Goal: Transaction & Acquisition: Purchase product/service

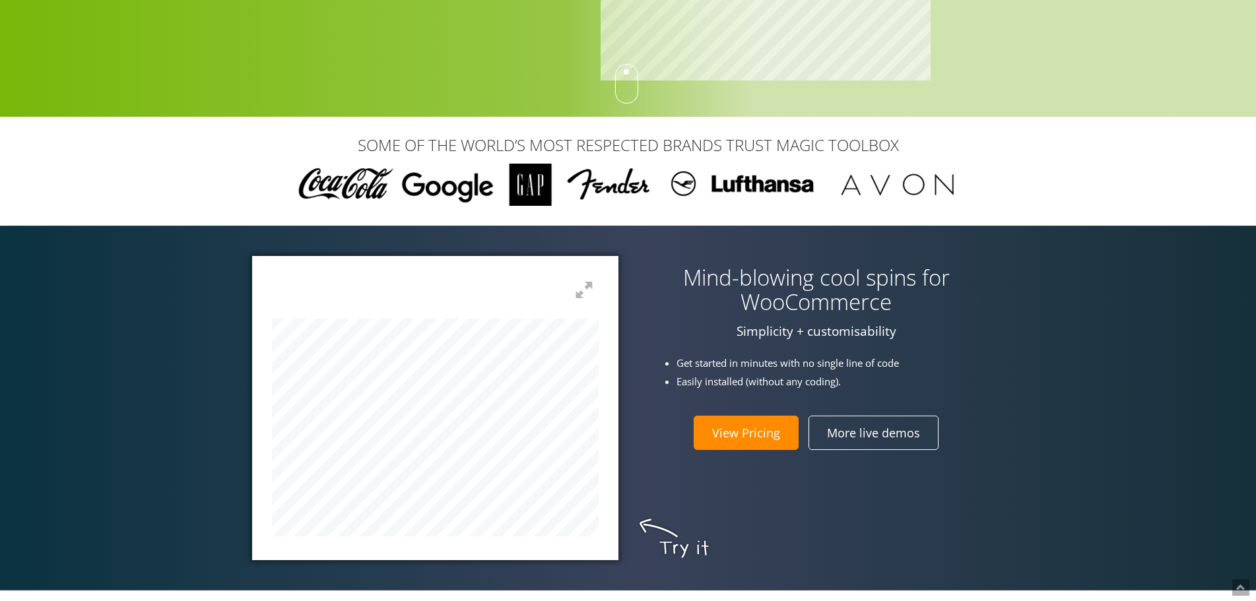
scroll to position [330, 0]
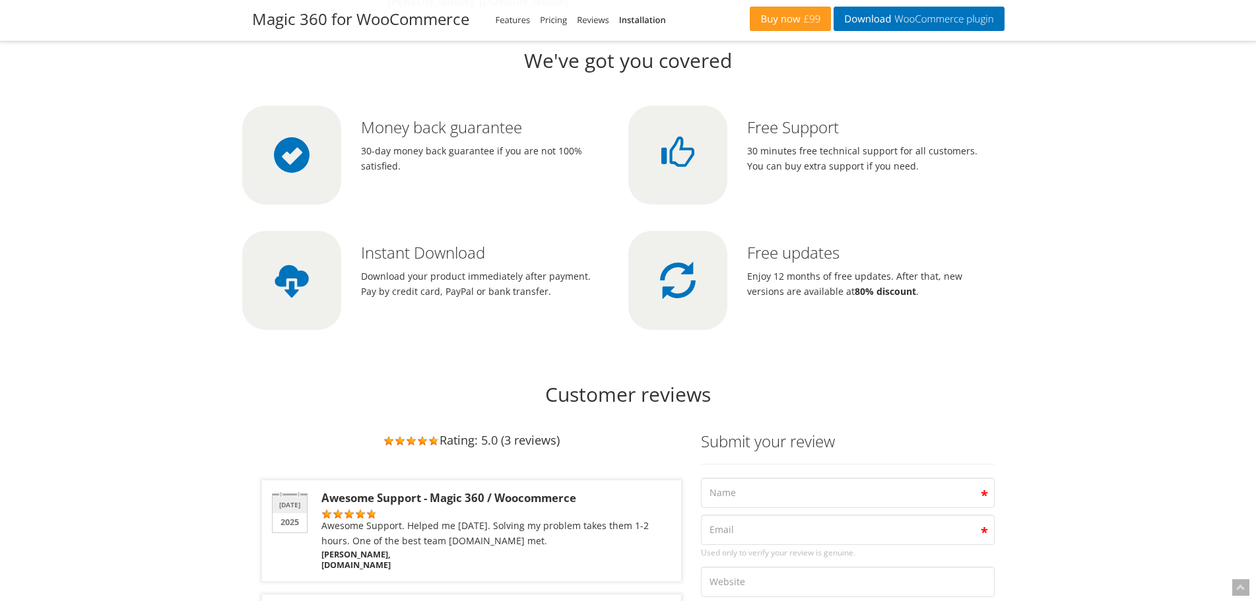
scroll to position [3901, 0]
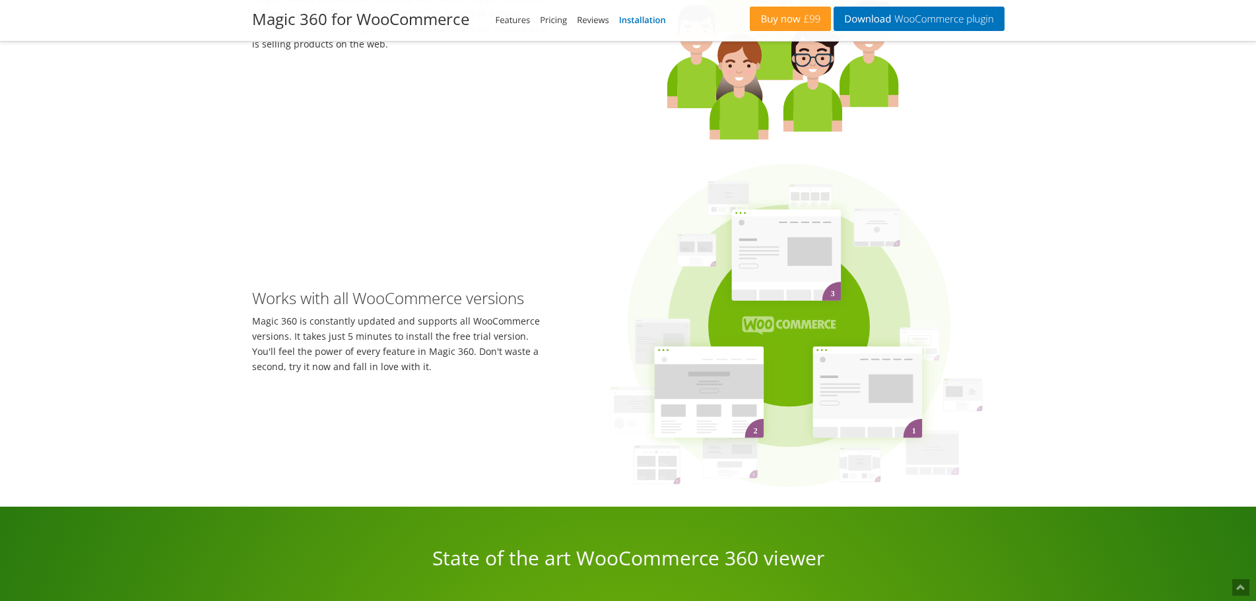
click at [637, 22] on link "Installation" at bounding box center [642, 20] width 47 height 12
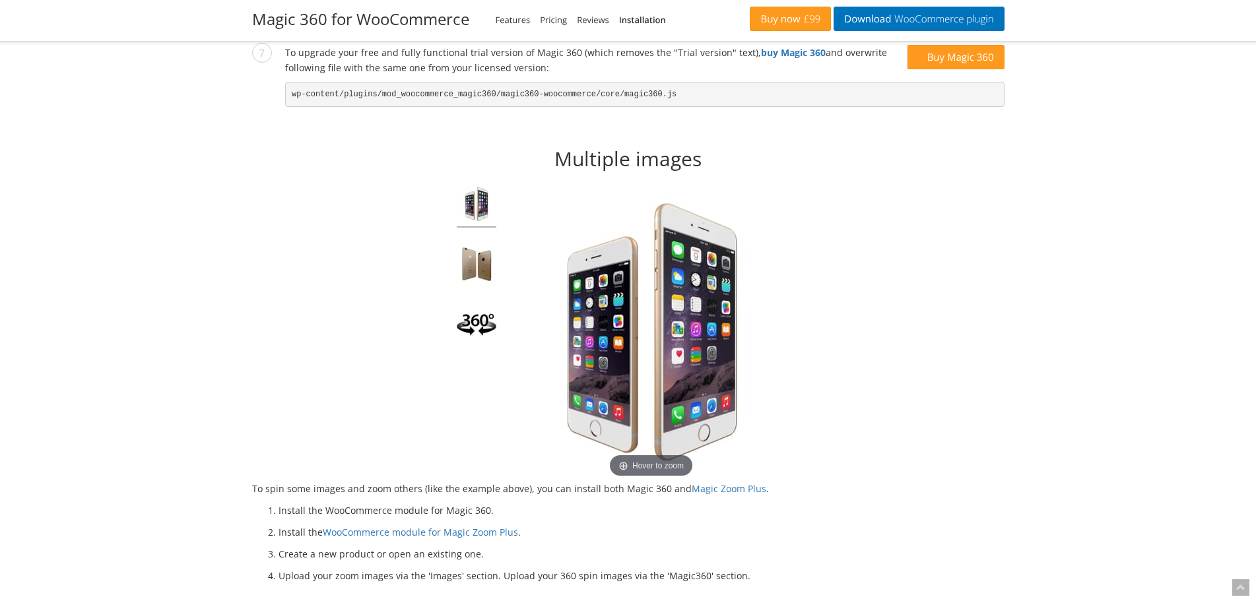
scroll to position [1717, 0]
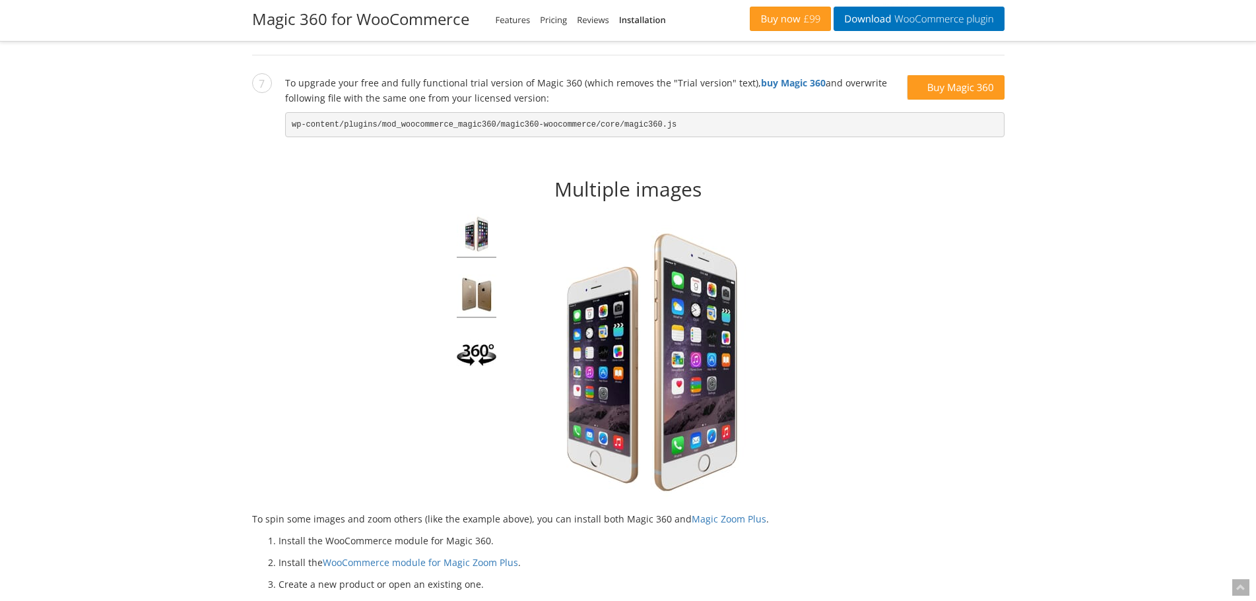
click at [472, 302] on img at bounding box center [477, 296] width 40 height 44
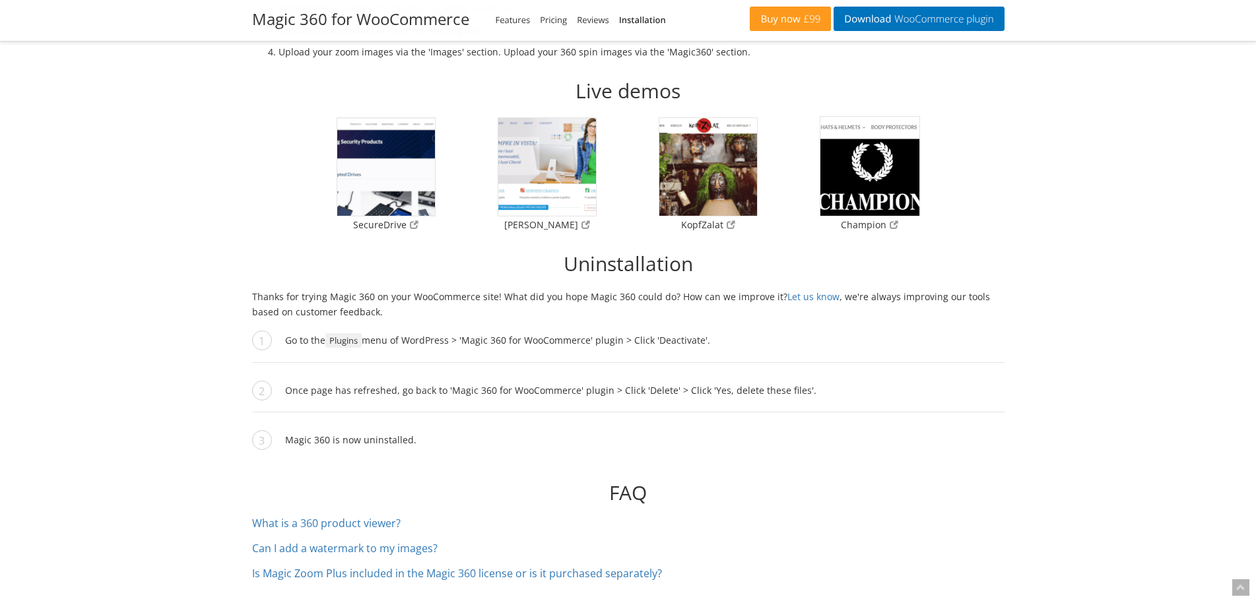
scroll to position [2509, 0]
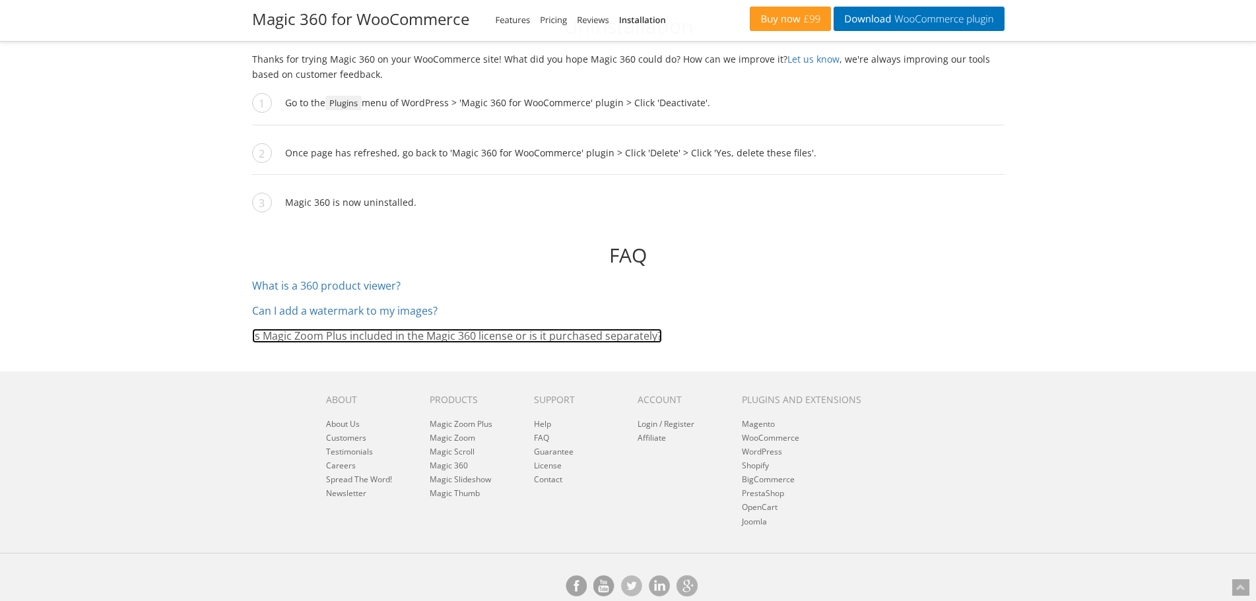
click at [533, 340] on link "Is Magic Zoom Plus included in the Magic 360 license or is it purchased separat…" at bounding box center [457, 336] width 410 height 15
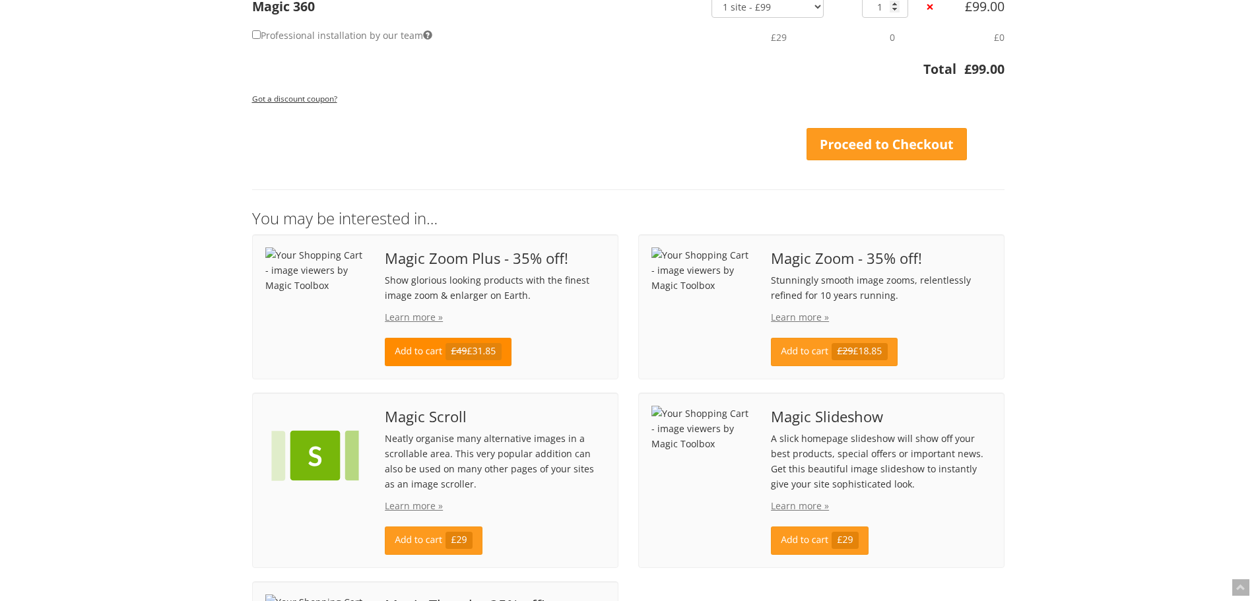
scroll to position [198, 0]
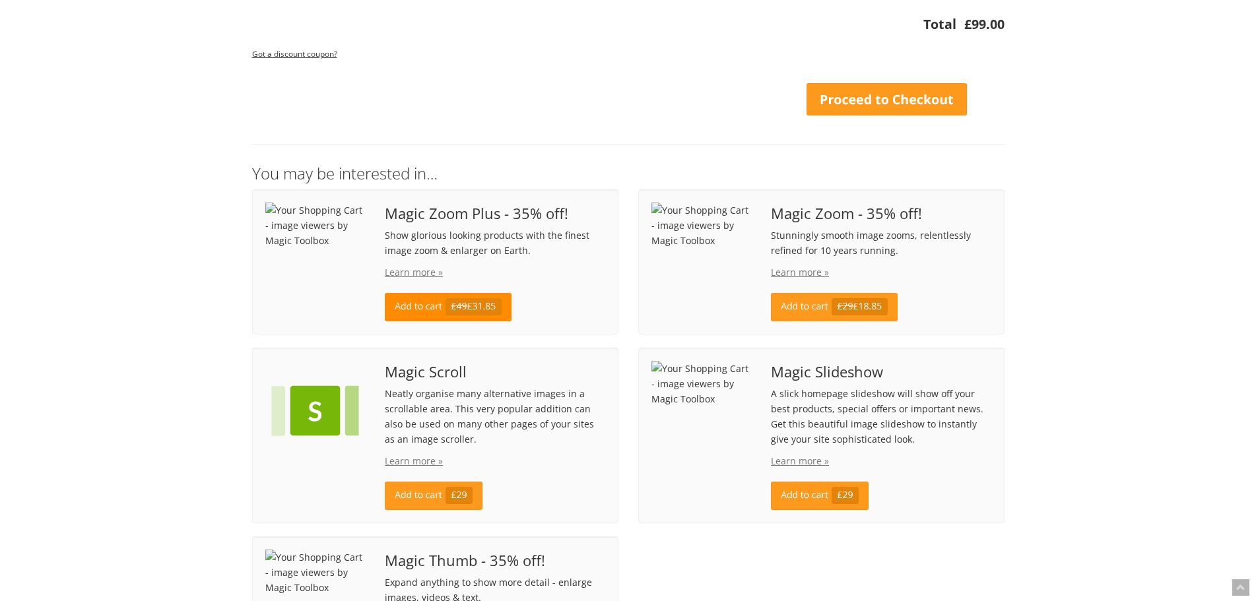
click at [416, 311] on link "Add to cart £49 £31.85" at bounding box center [448, 307] width 126 height 28
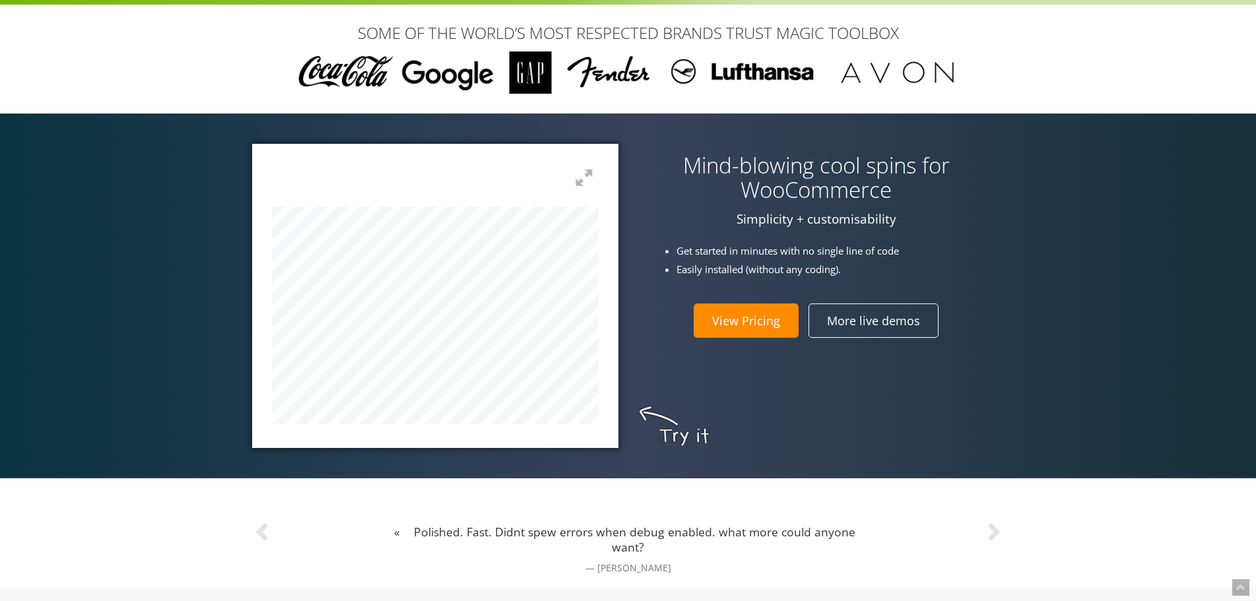
scroll to position [396, 0]
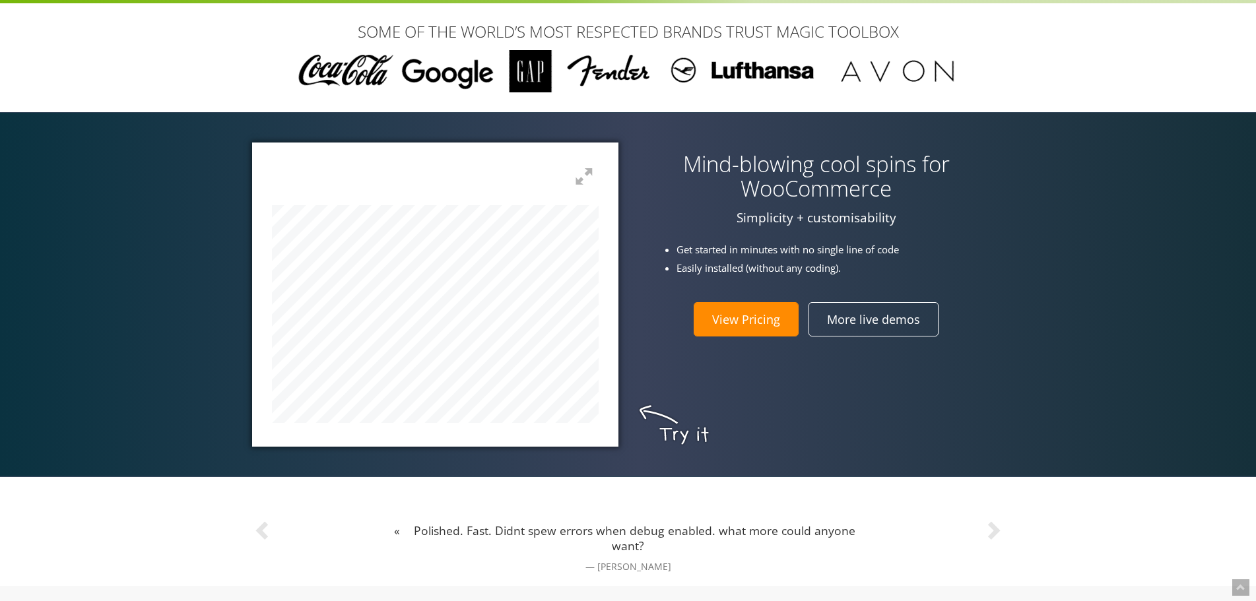
click at [749, 319] on link "View Pricing" at bounding box center [745, 319] width 105 height 34
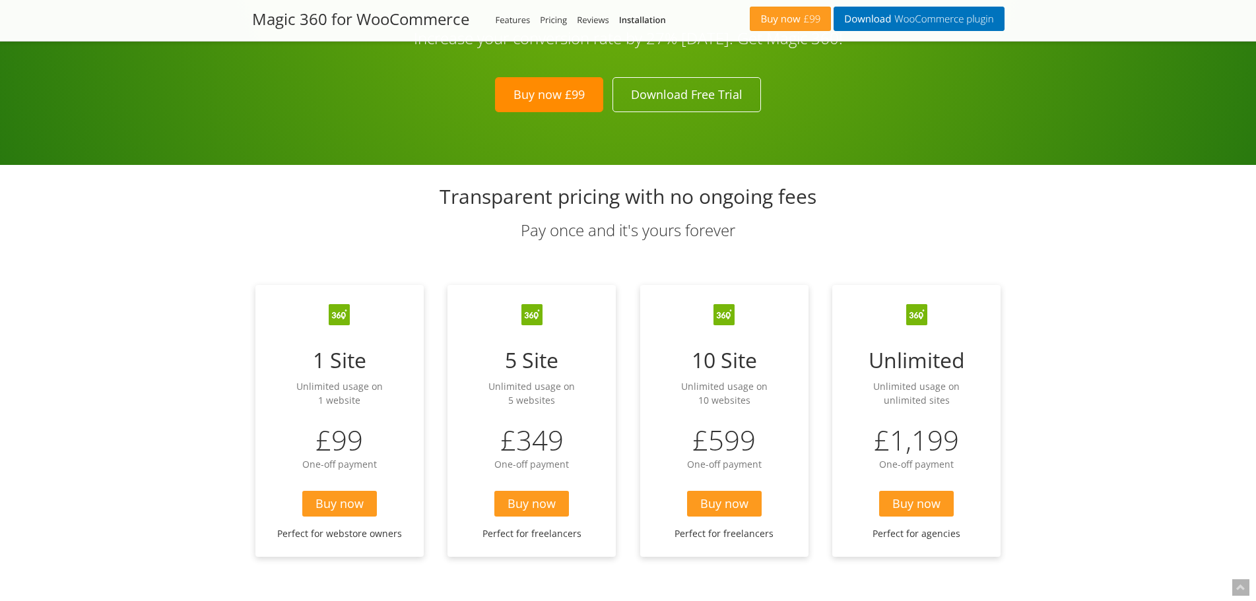
scroll to position [3334, 0]
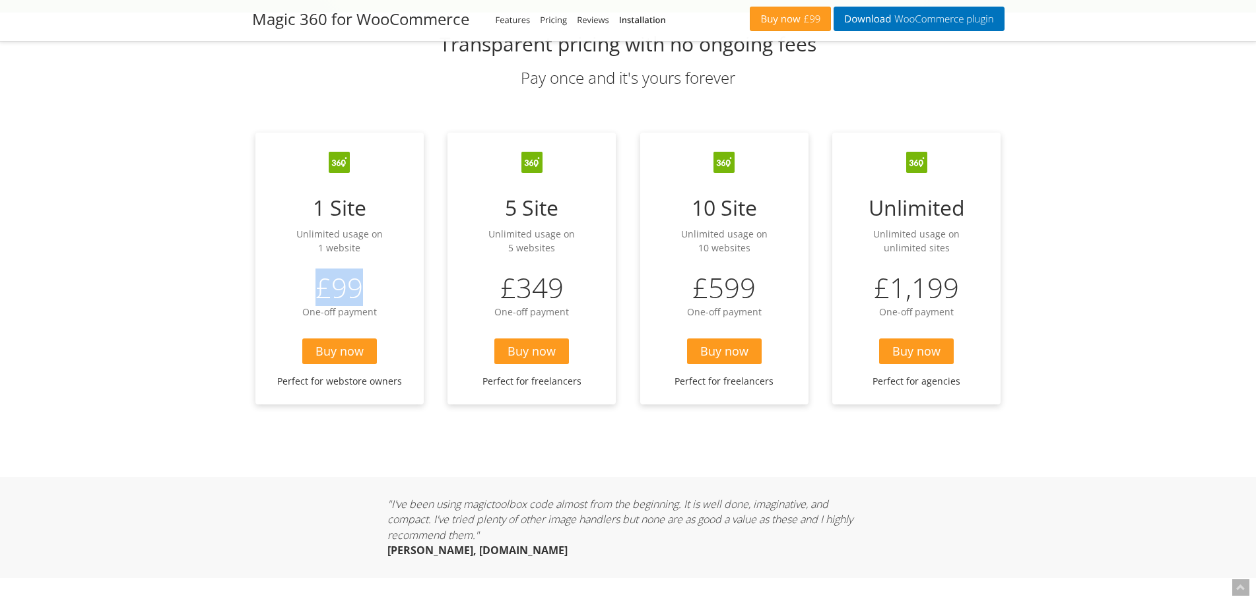
drag, startPoint x: 362, startPoint y: 286, endPoint x: 313, endPoint y: 290, distance: 49.6
click at [313, 290] on div "£99" at bounding box center [340, 287] width 162 height 33
copy div "£99"
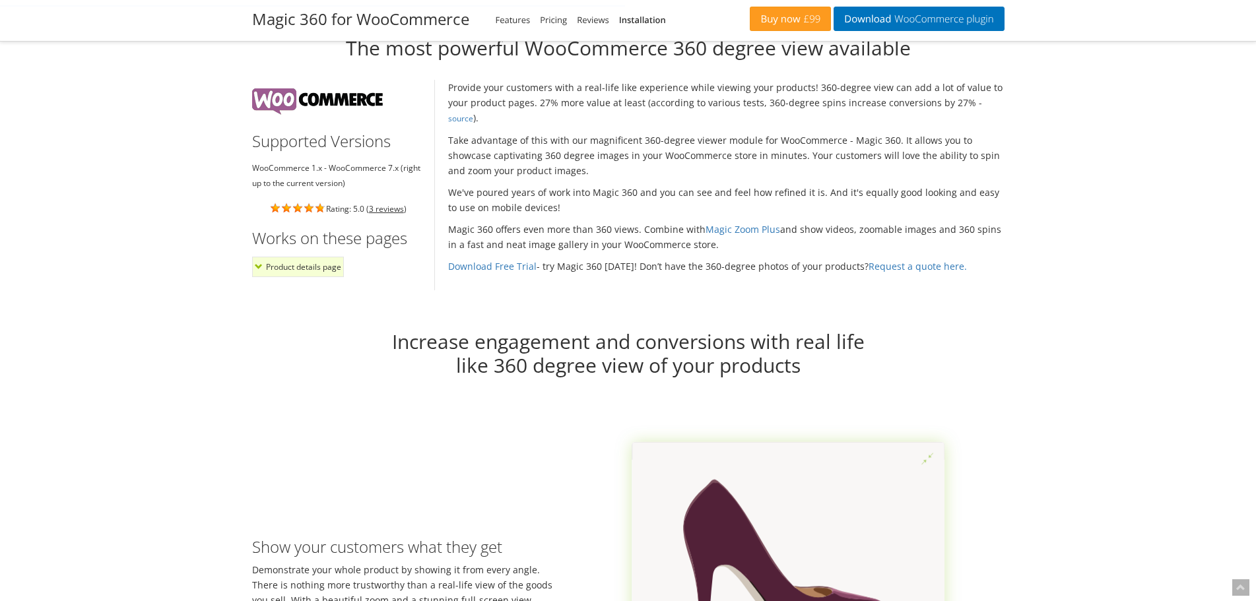
scroll to position [959, 0]
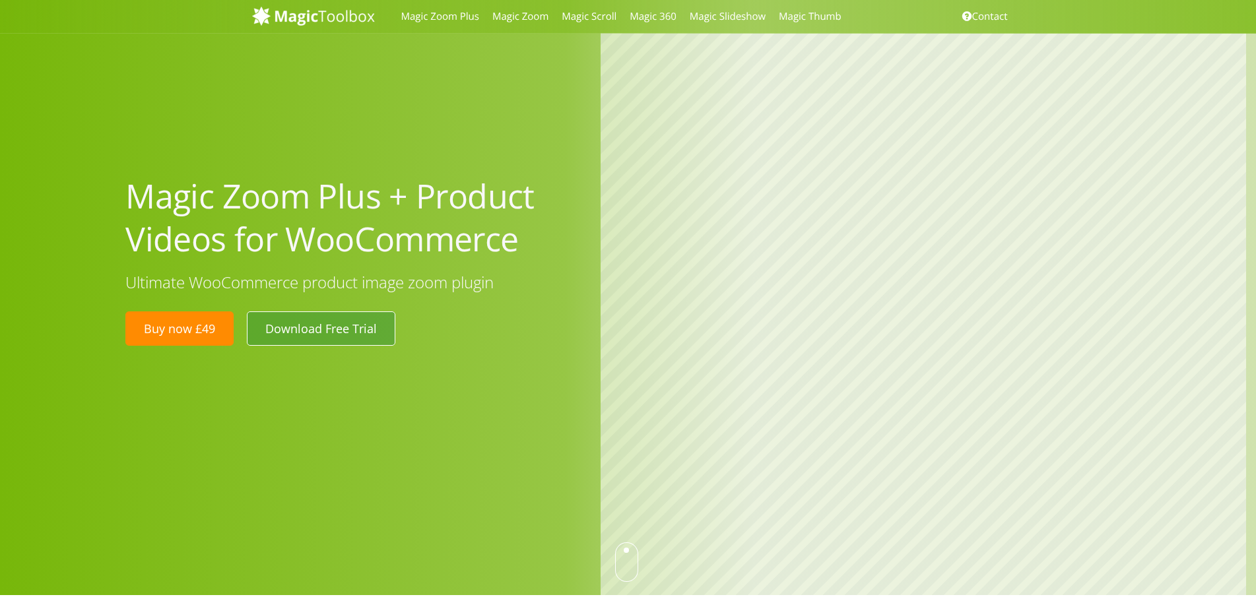
click at [366, 328] on link "Download Free Trial" at bounding box center [321, 328] width 148 height 34
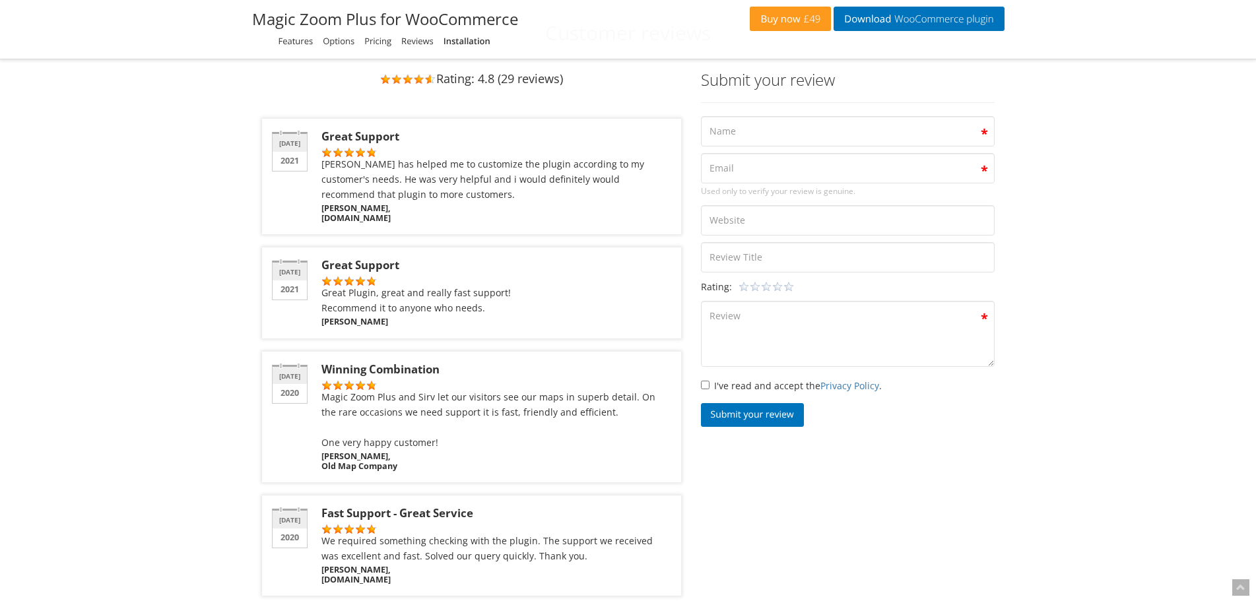
scroll to position [4750, 0]
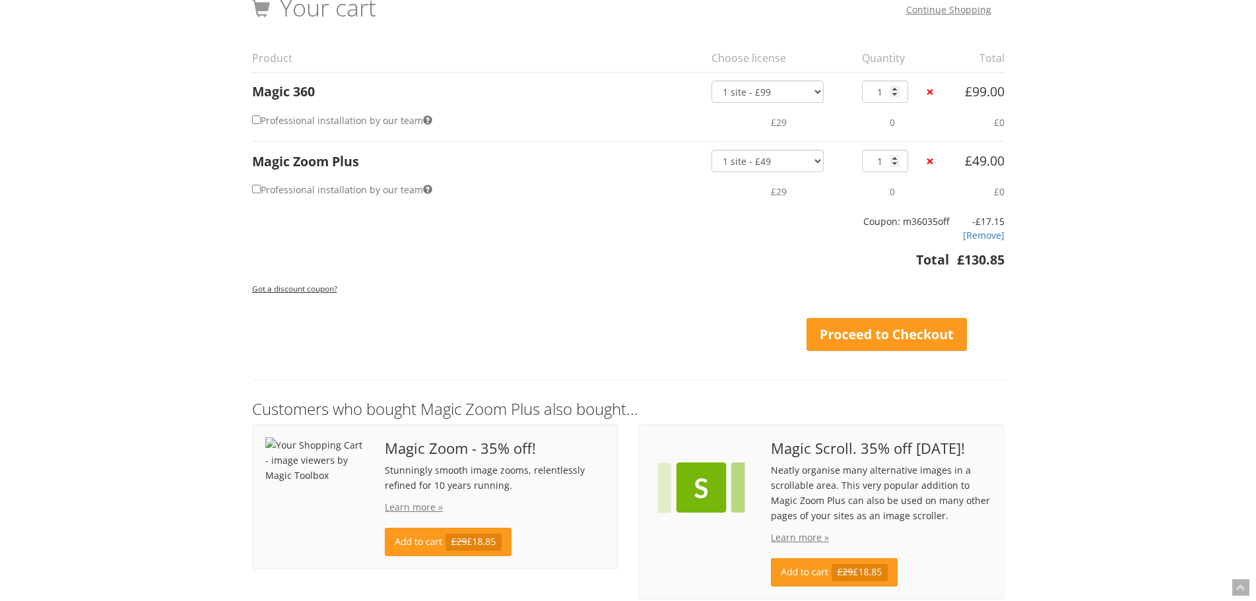
scroll to position [54, 0]
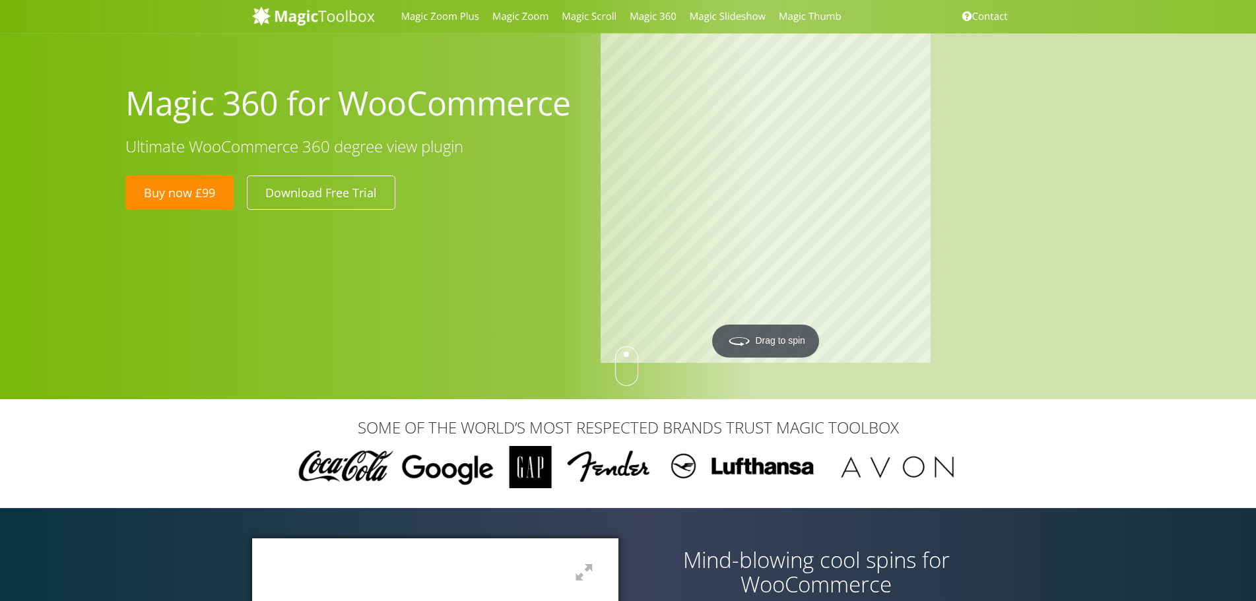
drag, startPoint x: 129, startPoint y: 106, endPoint x: 577, endPoint y: 113, distance: 448.7
click at [577, 113] on h1 "Magic 360 for WooCommerce" at bounding box center [352, 103] width 455 height 43
copy h1 "Magic 360 for WooCommerce"
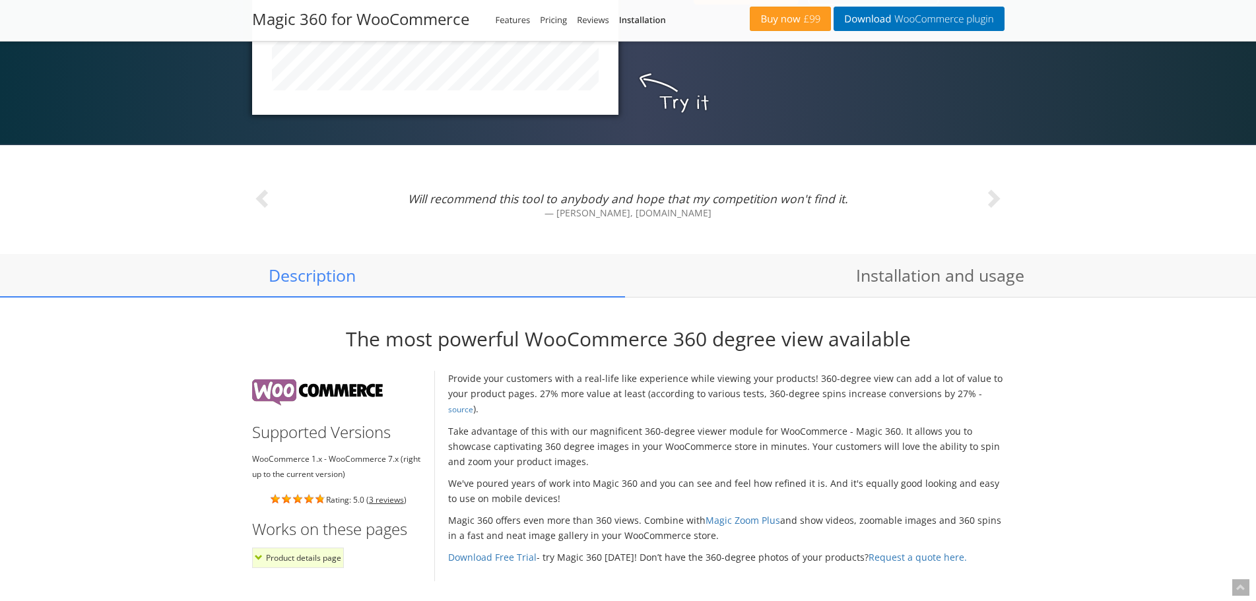
scroll to position [792, 0]
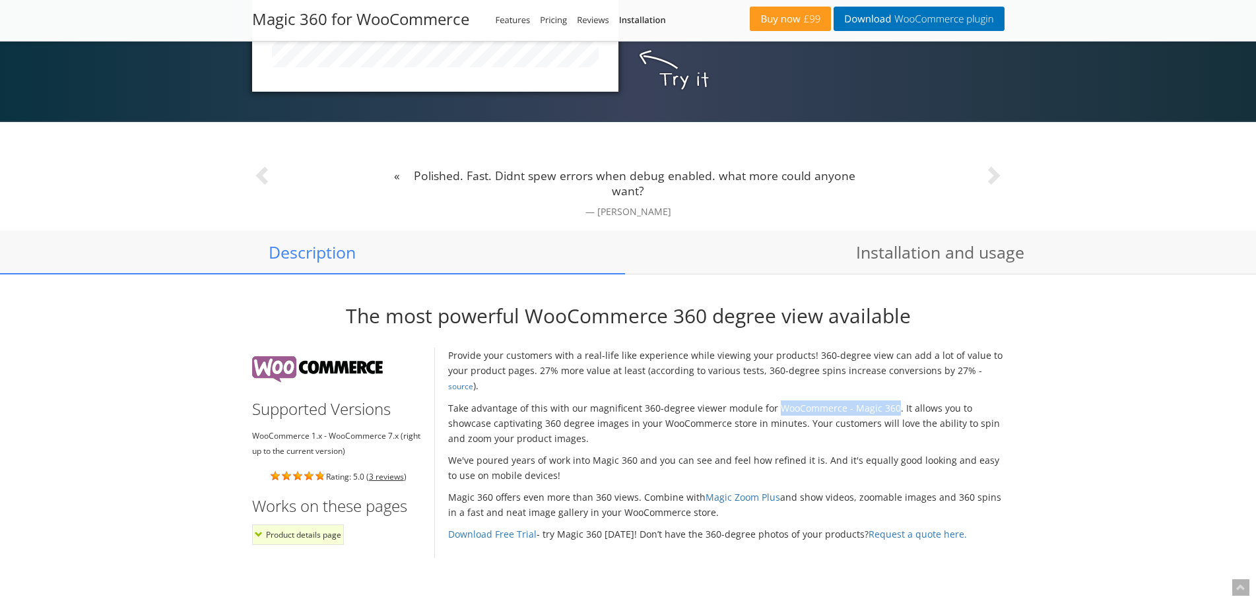
drag, startPoint x: 771, startPoint y: 392, endPoint x: 887, endPoint y: 394, distance: 116.8
click at [887, 400] on p "Take advantage of this with our magnificent 360-degree viewer module for WooCom…" at bounding box center [726, 423] width 556 height 46
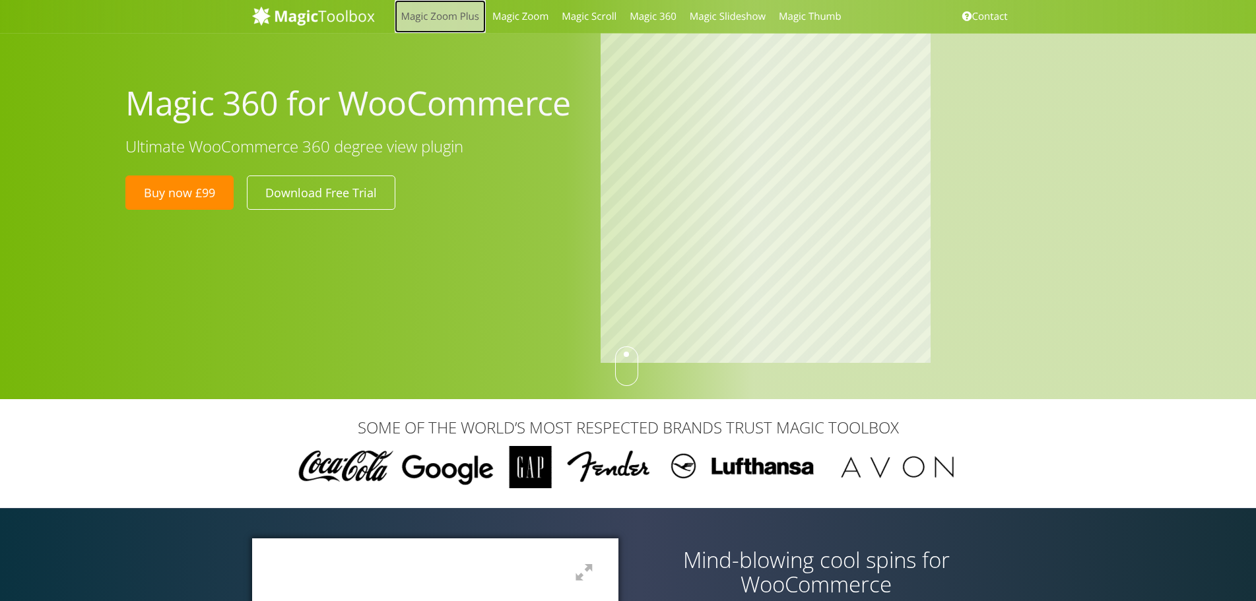
click at [465, 20] on link "Magic Zoom Plus" at bounding box center [440, 16] width 91 height 33
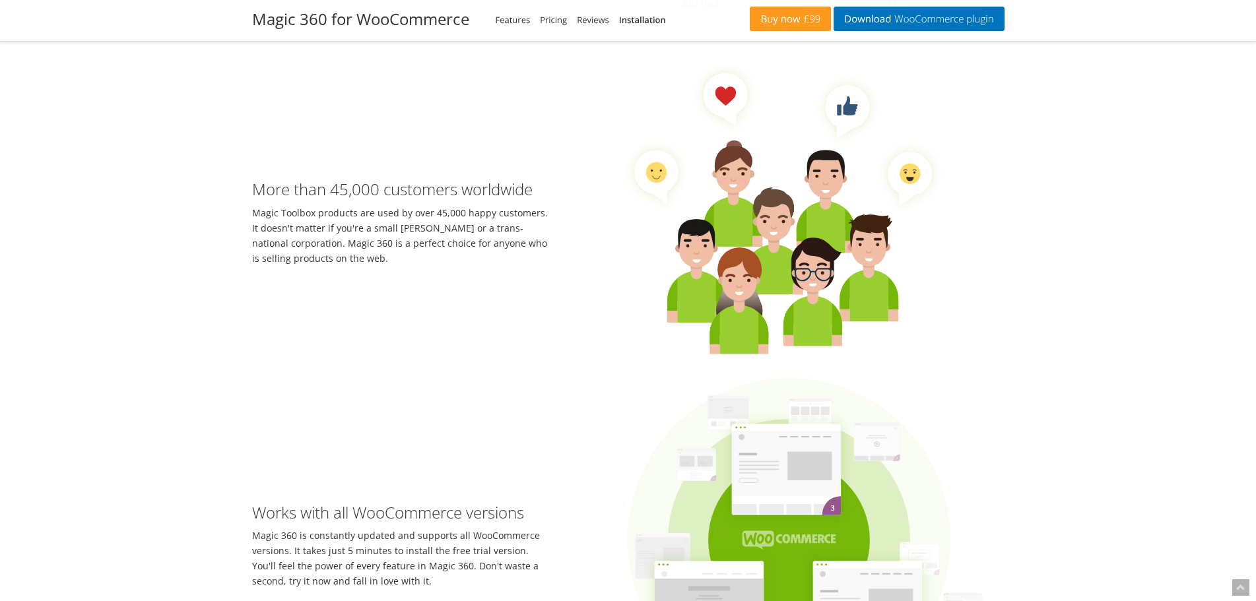
scroll to position [2056, 0]
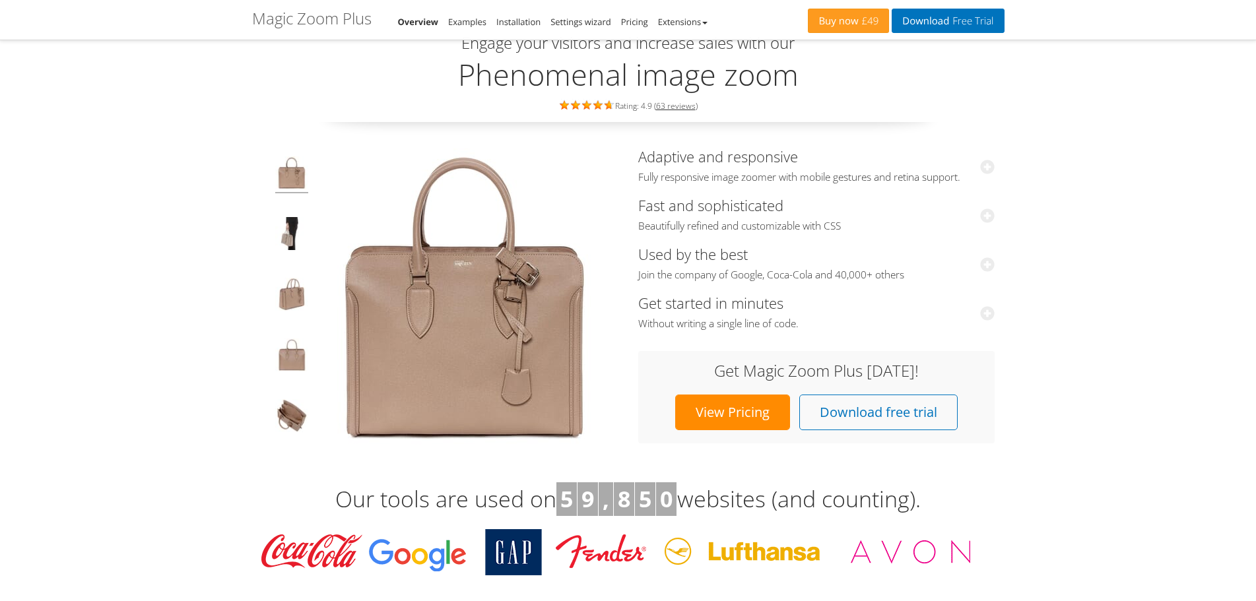
scroll to position [66, 0]
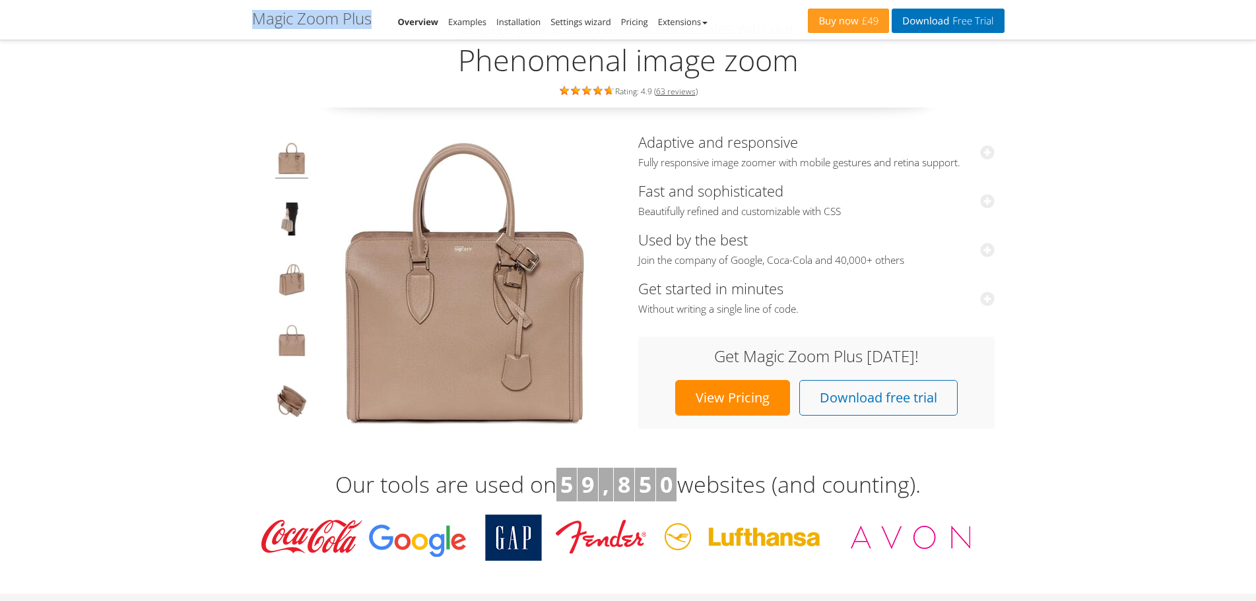
drag, startPoint x: 372, startPoint y: 19, endPoint x: 256, endPoint y: 22, distance: 116.1
click at [256, 22] on h1 "Magic Zoom Plus" at bounding box center [311, 18] width 119 height 17
copy h1 "Magic Zoom Plus"
